Goal: Information Seeking & Learning: Learn about a topic

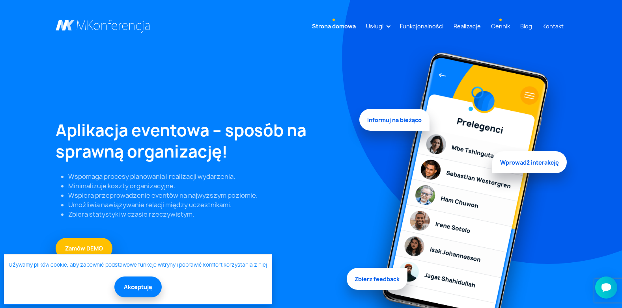
click at [504, 28] on link "Cennik" at bounding box center [500, 26] width 25 height 15
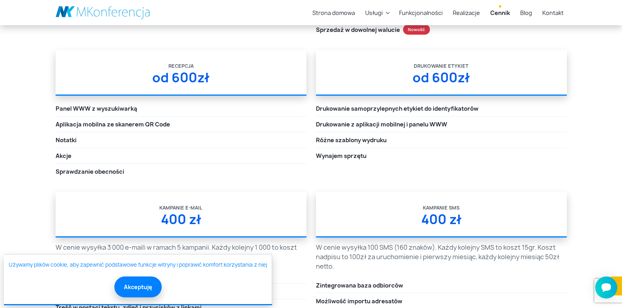
scroll to position [1262, 0]
